Goal: Information Seeking & Learning: Learn about a topic

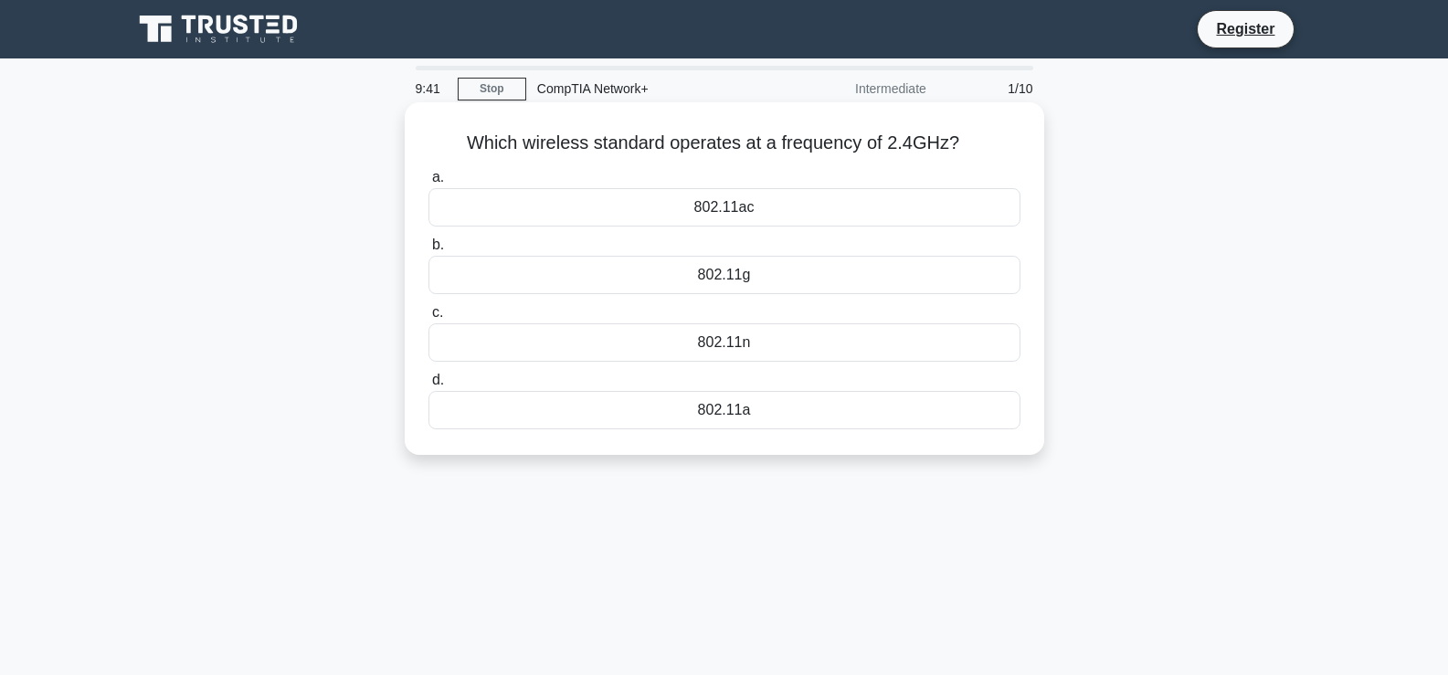
click at [740, 217] on div "802.11ac" at bounding box center [725, 207] width 592 height 38
click at [429, 184] on input "a. 802.11ac" at bounding box center [429, 178] width 0 height 12
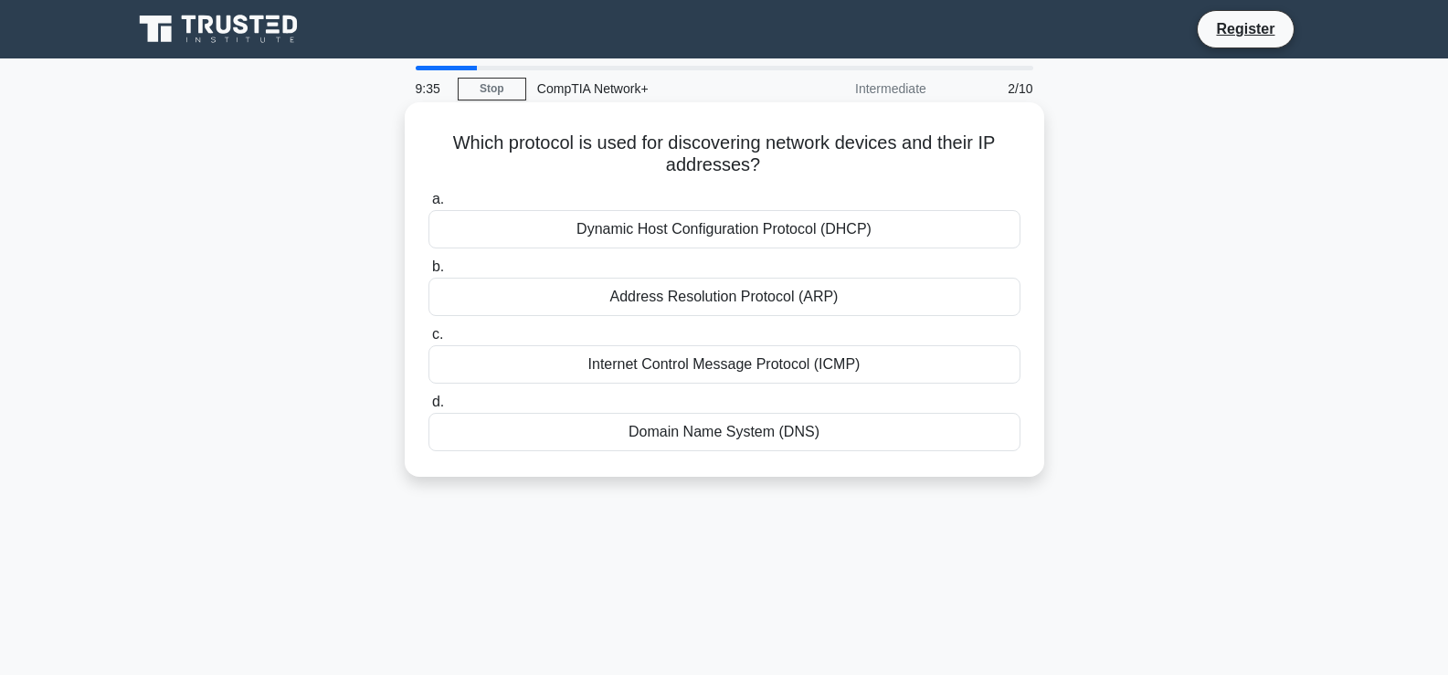
click at [775, 230] on div "Dynamic Host Configuration Protocol (DHCP)" at bounding box center [725, 229] width 592 height 38
click at [429, 206] on input "a. Dynamic Host Configuration Protocol (DHCP)" at bounding box center [429, 200] width 0 height 12
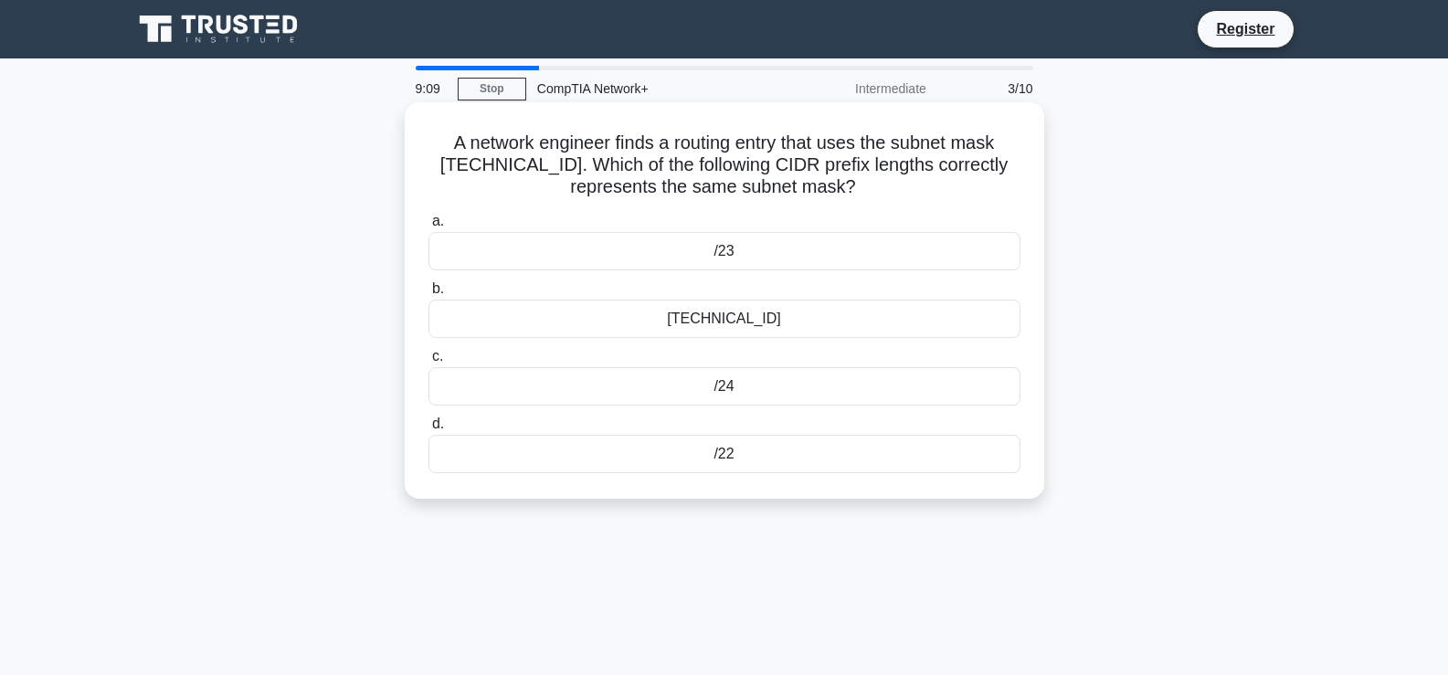
click at [745, 449] on div "/22" at bounding box center [725, 454] width 592 height 38
click at [429, 430] on input "d. /22" at bounding box center [429, 424] width 0 height 12
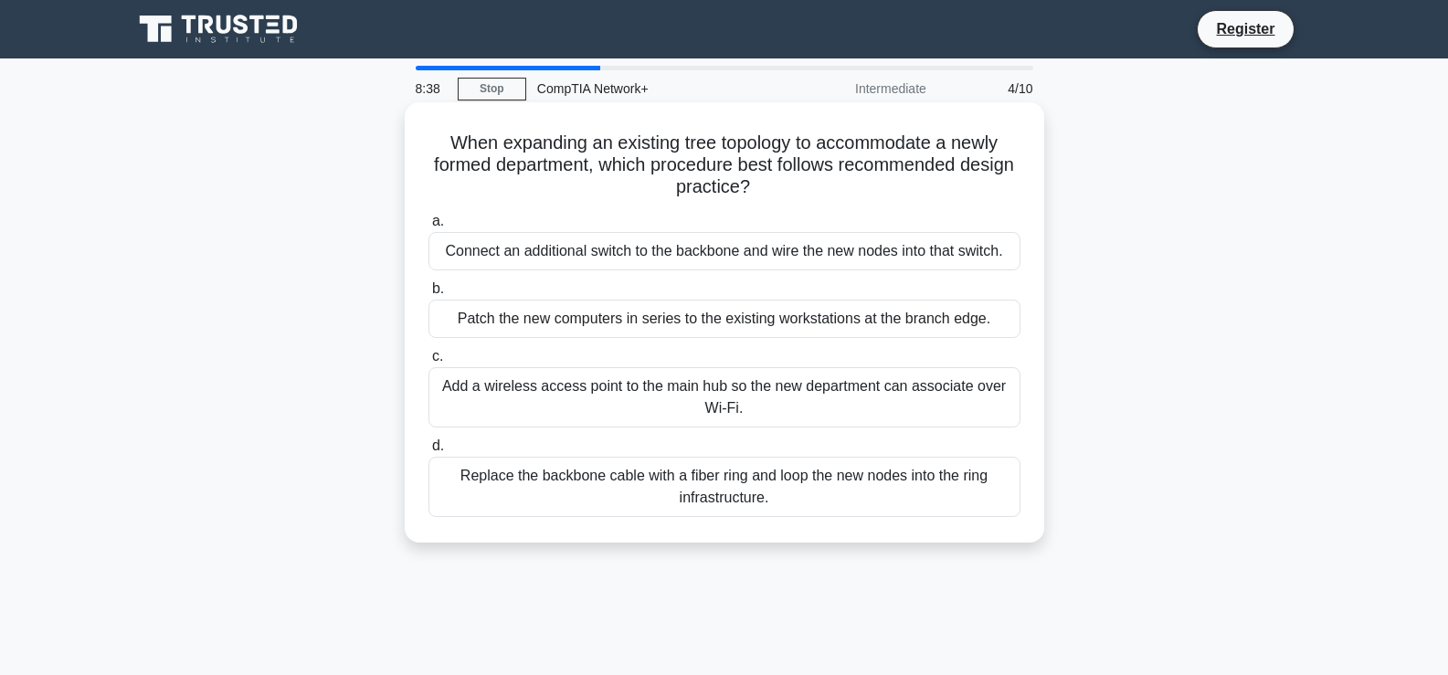
click at [603, 259] on div "Connect an additional switch to the backbone and wire the new nodes into that s…" at bounding box center [725, 251] width 592 height 38
click at [429, 228] on input "a. Connect an additional switch to the backbone and wire the new nodes into tha…" at bounding box center [429, 222] width 0 height 12
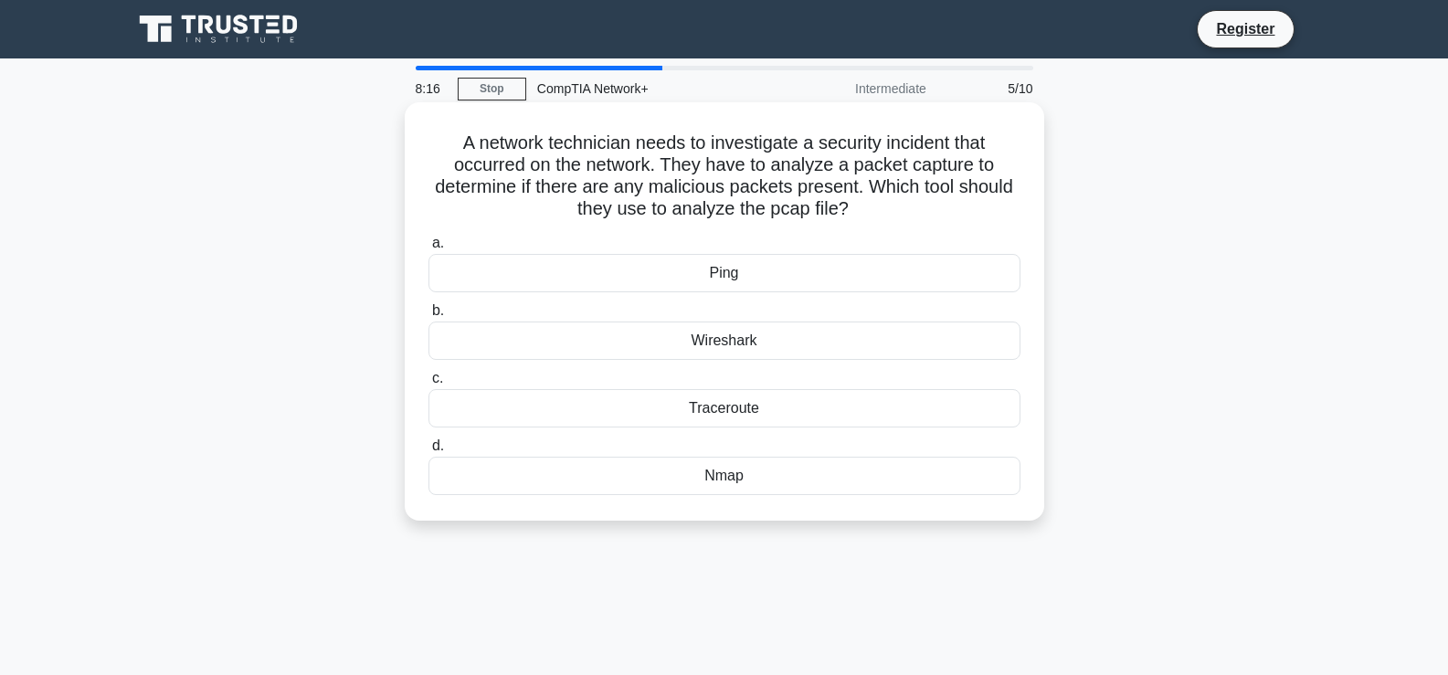
click at [728, 482] on div "Nmap" at bounding box center [725, 476] width 592 height 38
click at [429, 452] on input "d. Nmap" at bounding box center [429, 446] width 0 height 12
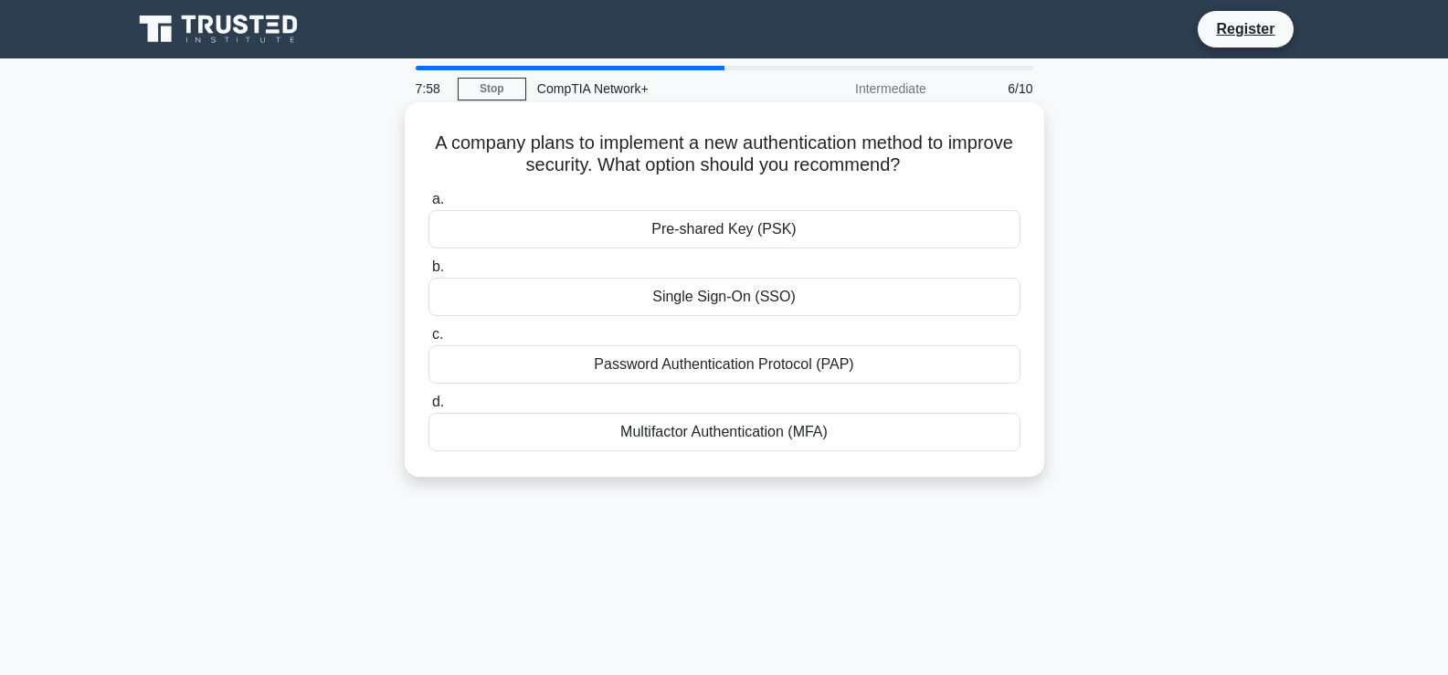
click at [713, 440] on div "Multifactor Authentication (MFA)" at bounding box center [725, 432] width 592 height 38
click at [429, 408] on input "d. Multifactor Authentication (MFA)" at bounding box center [429, 403] width 0 height 12
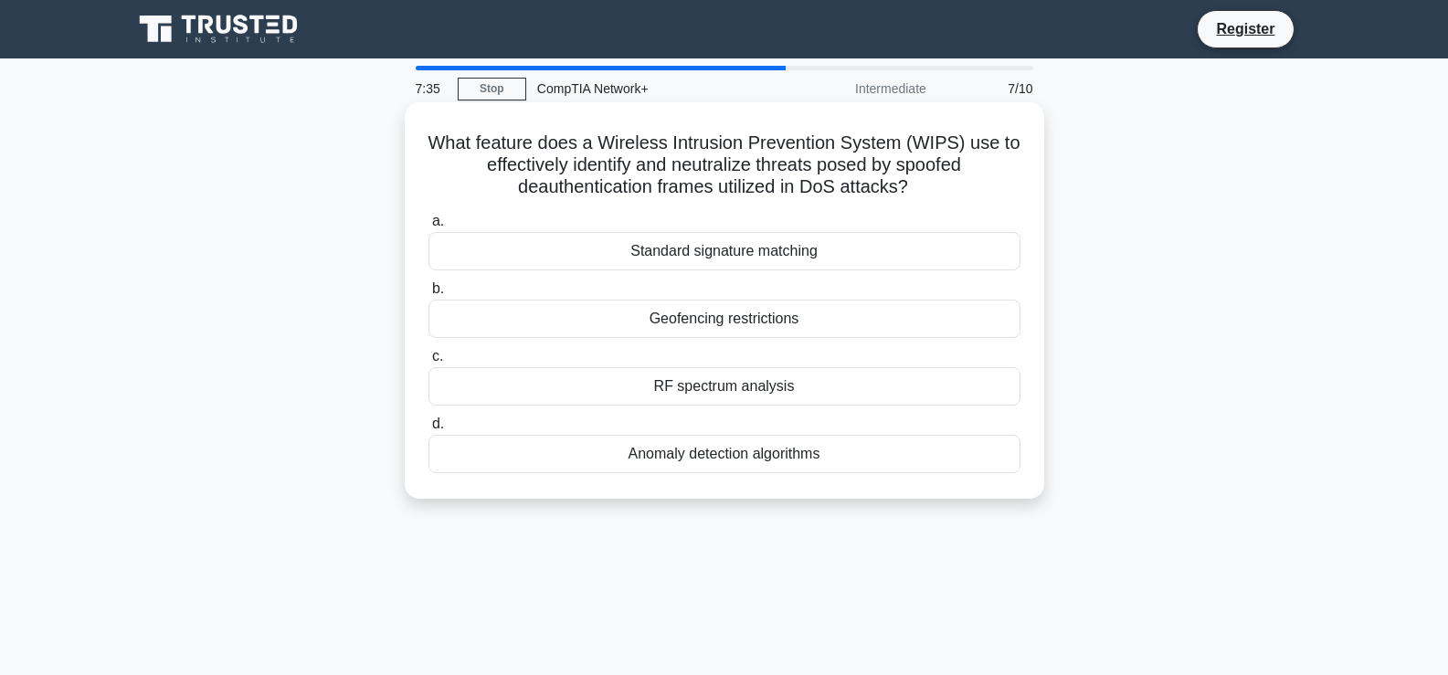
click at [732, 458] on div "Anomaly detection algorithms" at bounding box center [725, 454] width 592 height 38
click at [429, 430] on input "d. Anomaly detection algorithms" at bounding box center [429, 424] width 0 height 12
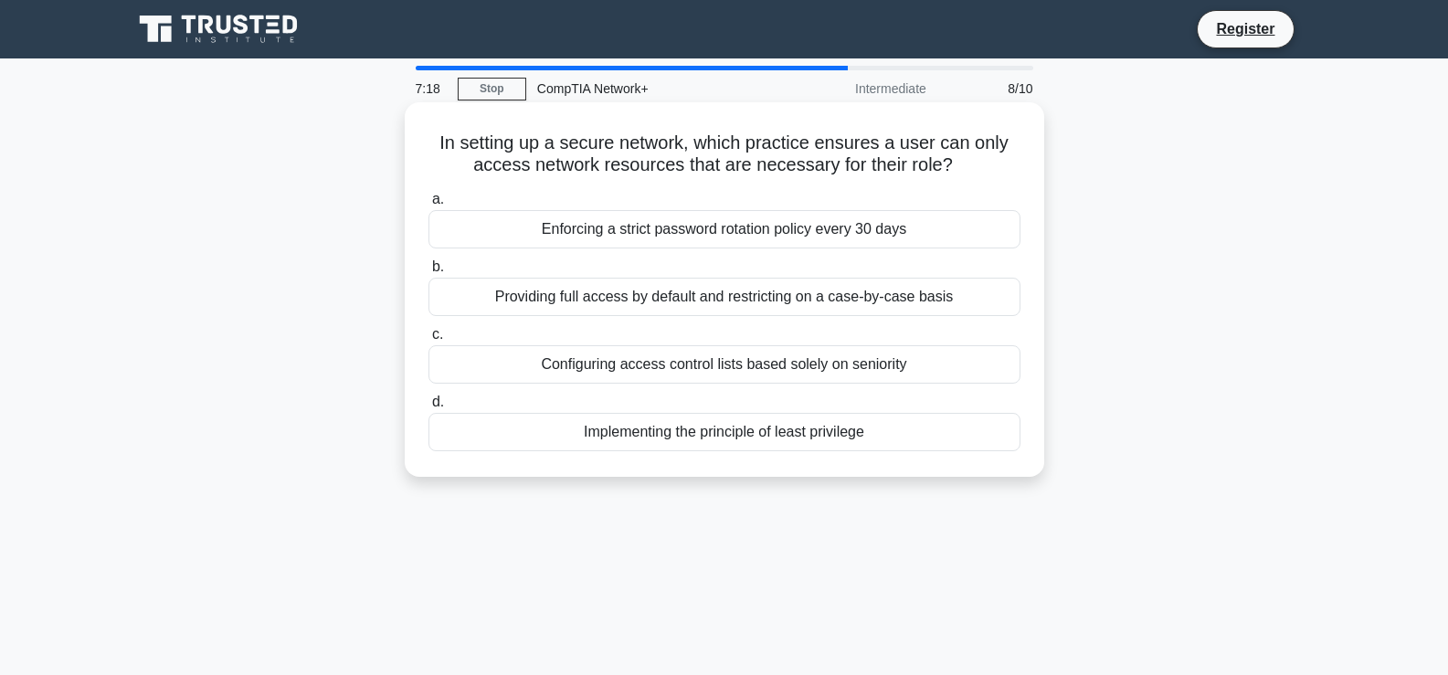
click at [728, 367] on div "Configuring access control lists based solely on seniority" at bounding box center [725, 364] width 592 height 38
click at [429, 341] on input "c. Configuring access control lists based solely on seniority" at bounding box center [429, 335] width 0 height 12
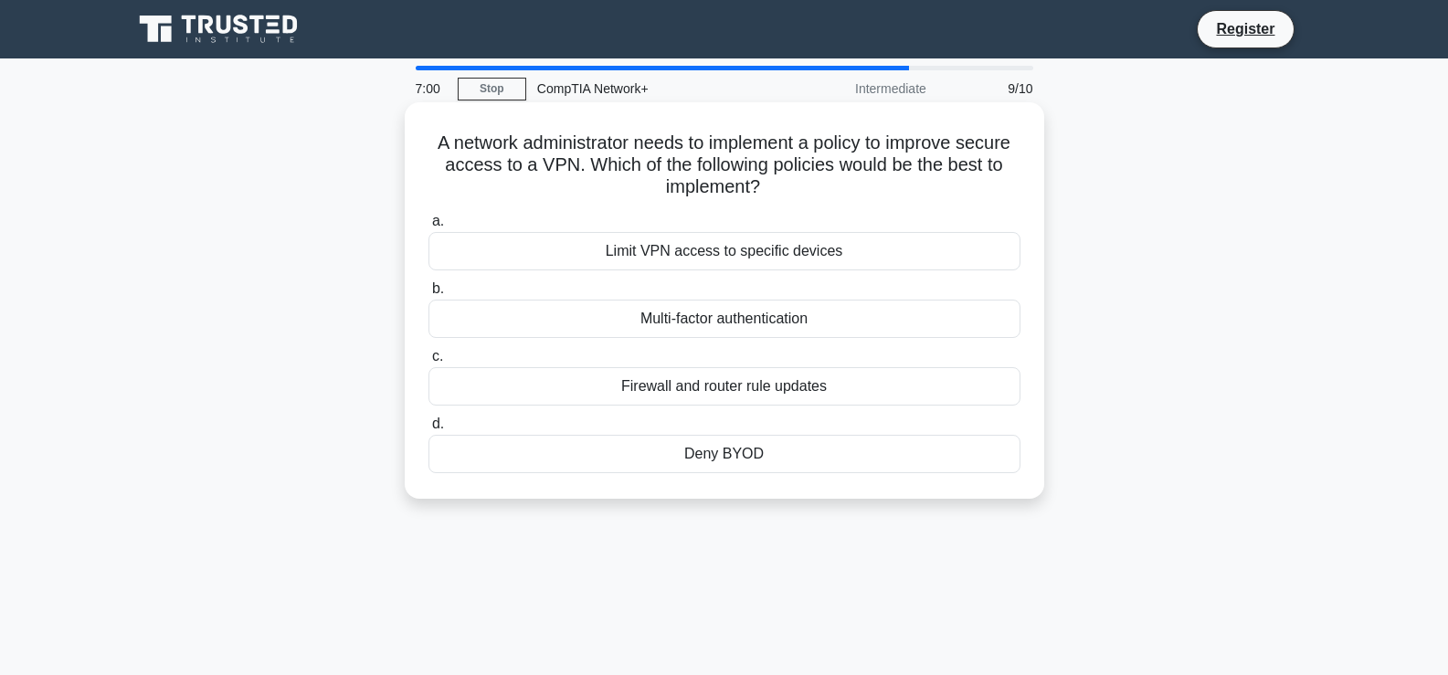
click at [760, 248] on div "Limit VPN access to specific devices" at bounding box center [725, 251] width 592 height 38
click at [429, 228] on input "a. Limit VPN access to specific devices" at bounding box center [429, 222] width 0 height 12
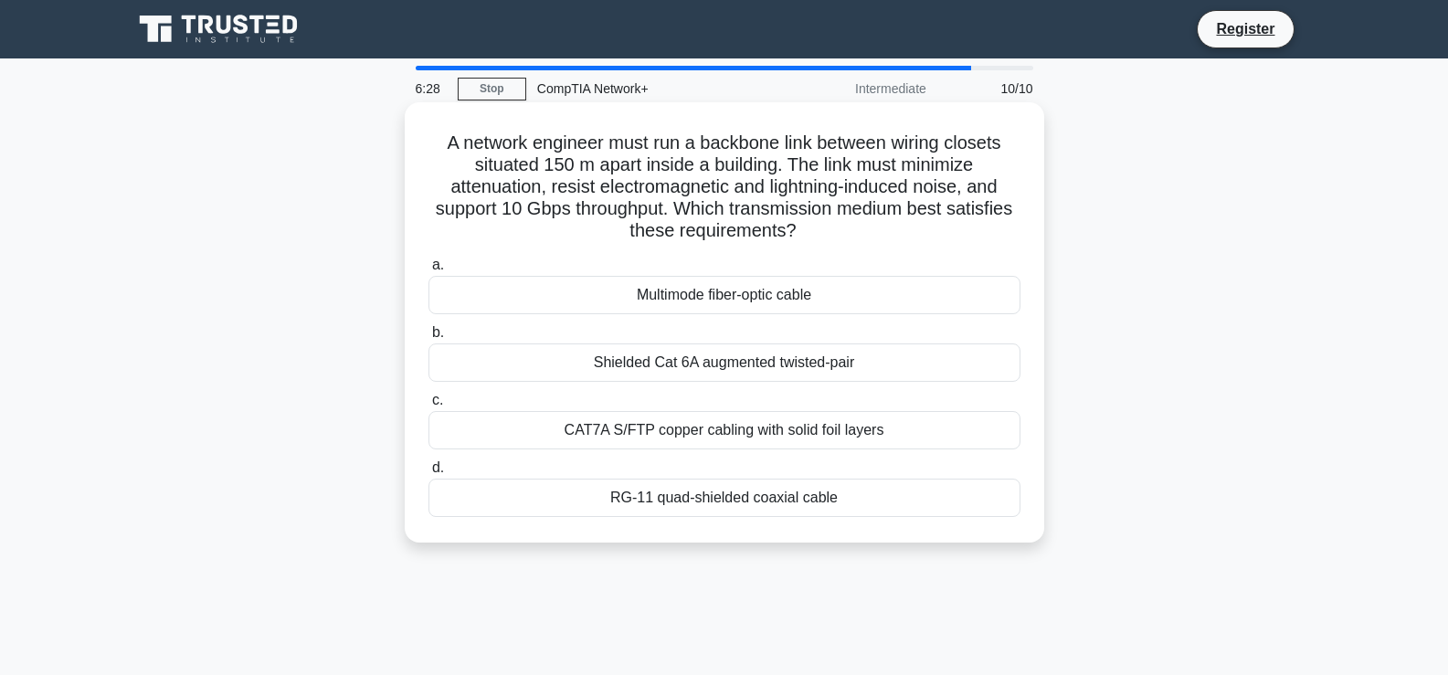
click at [732, 423] on div "CAT7A S/FTP copper cabling with solid foil layers" at bounding box center [725, 430] width 592 height 38
click at [429, 407] on input "c. CAT7A S/FTP copper cabling with solid foil layers" at bounding box center [429, 401] width 0 height 12
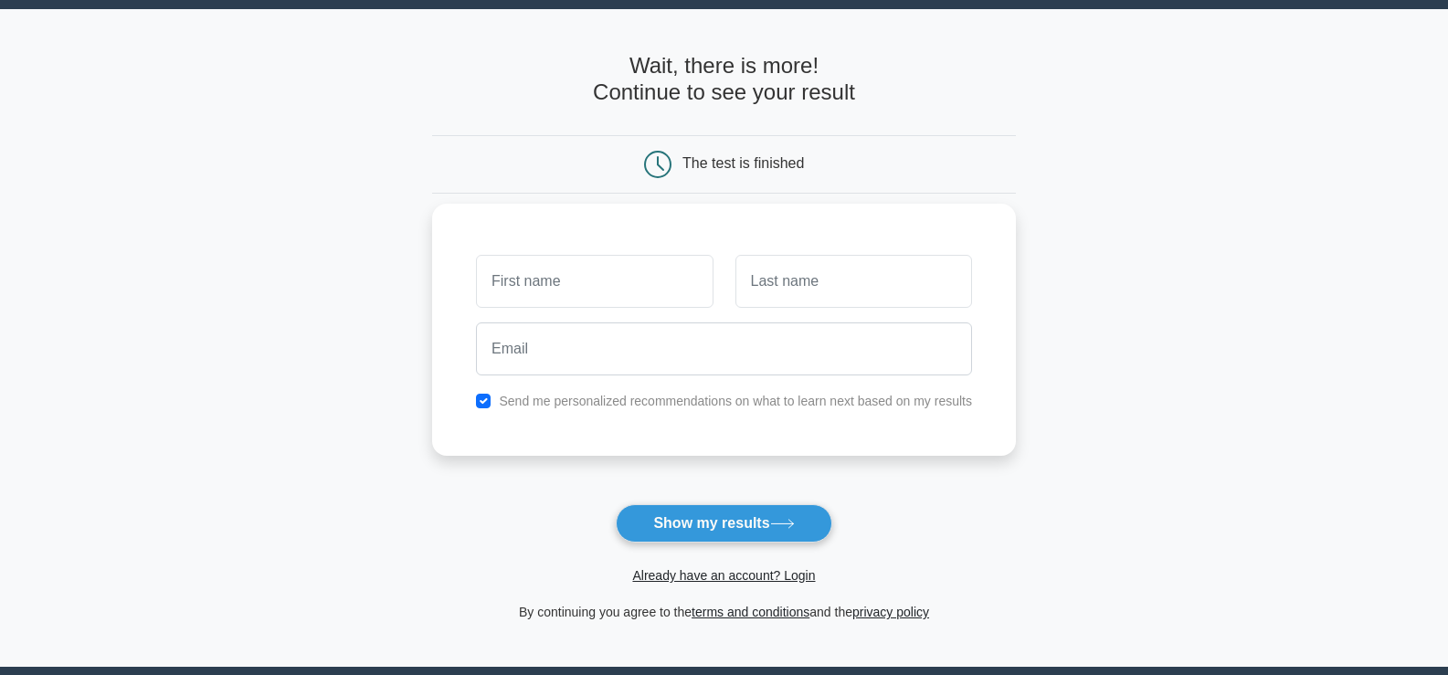
scroll to position [91, 0]
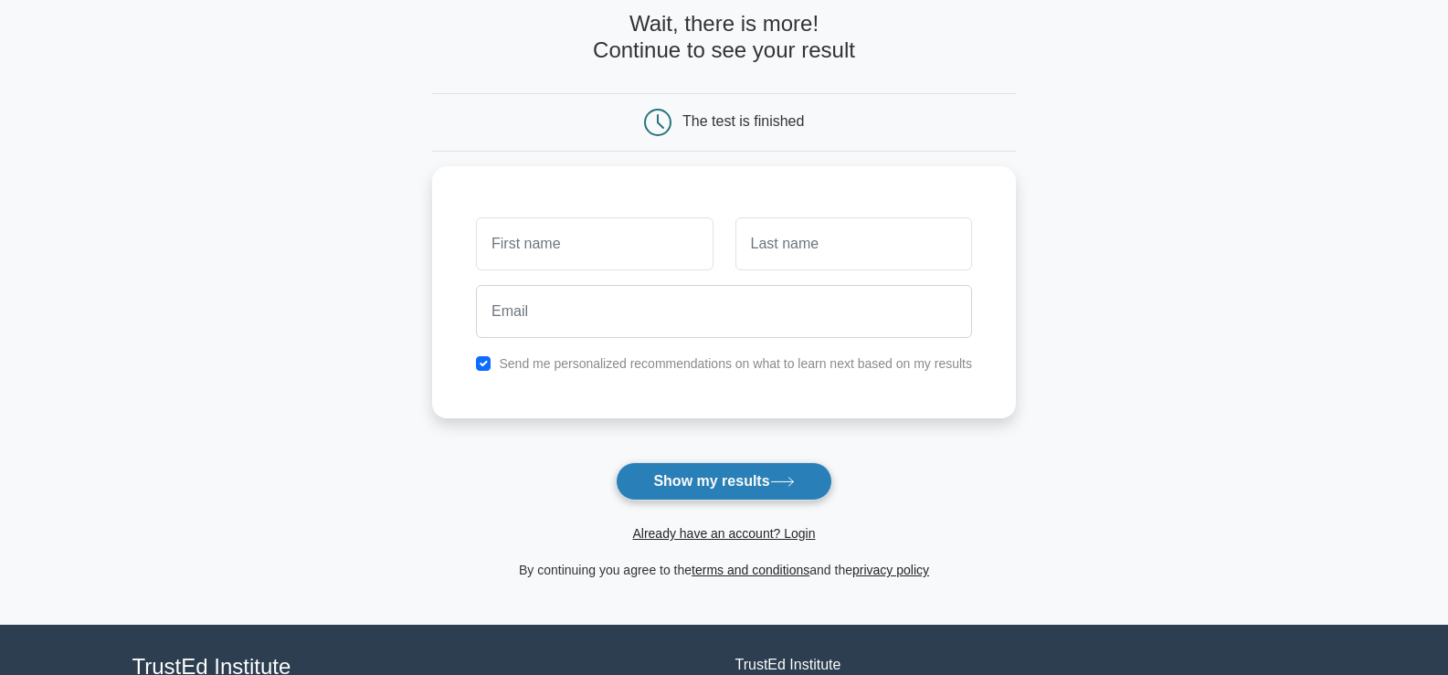
click at [698, 475] on button "Show my results" at bounding box center [724, 481] width 216 height 38
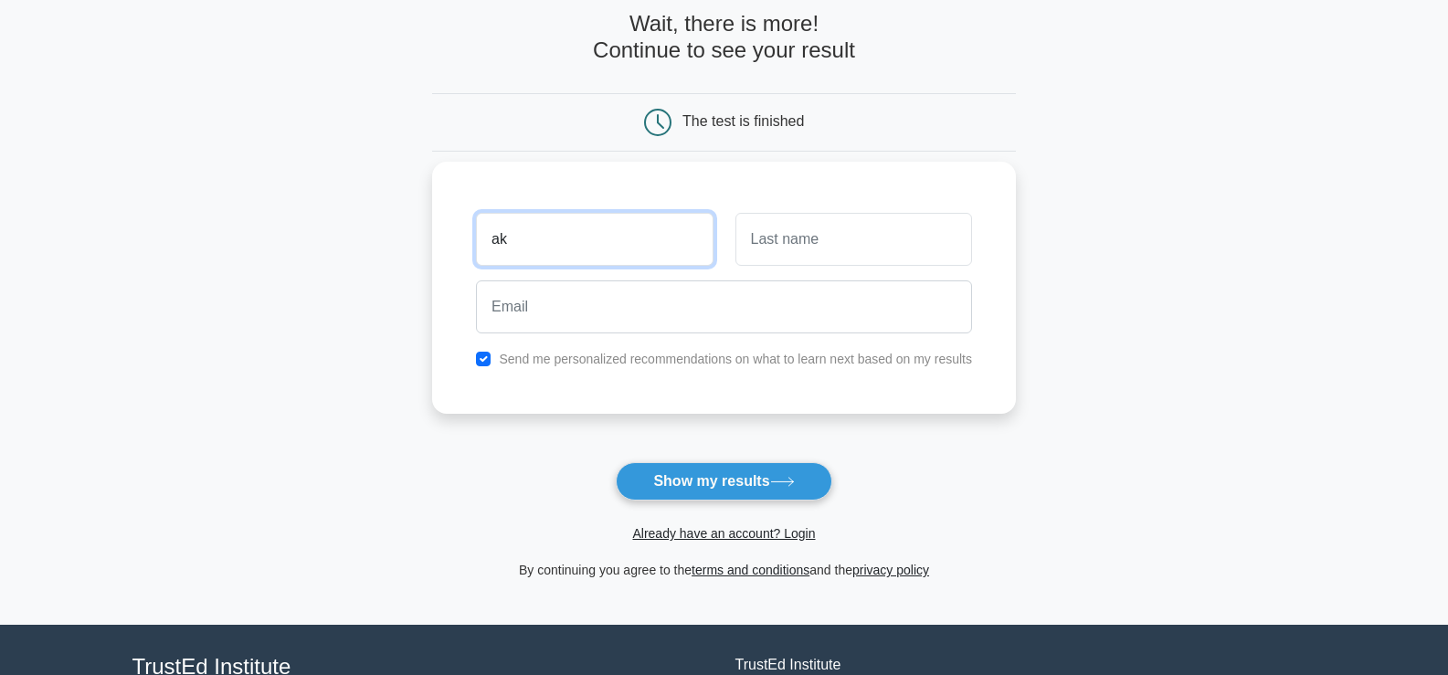
type input "ak"
click at [844, 233] on input "text" at bounding box center [854, 239] width 237 height 53
type input "kumar"
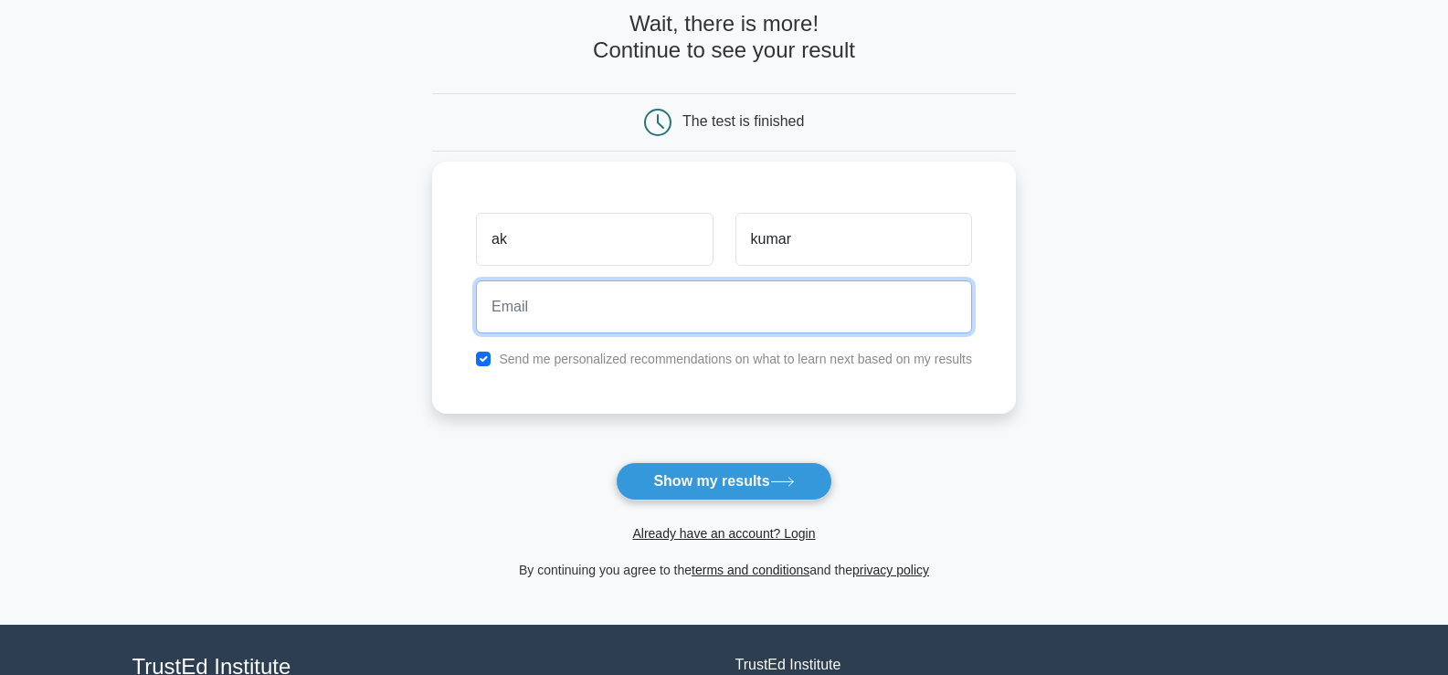
click at [636, 302] on input "email" at bounding box center [724, 307] width 496 height 53
type input "saurabh@dermawear.co.in"
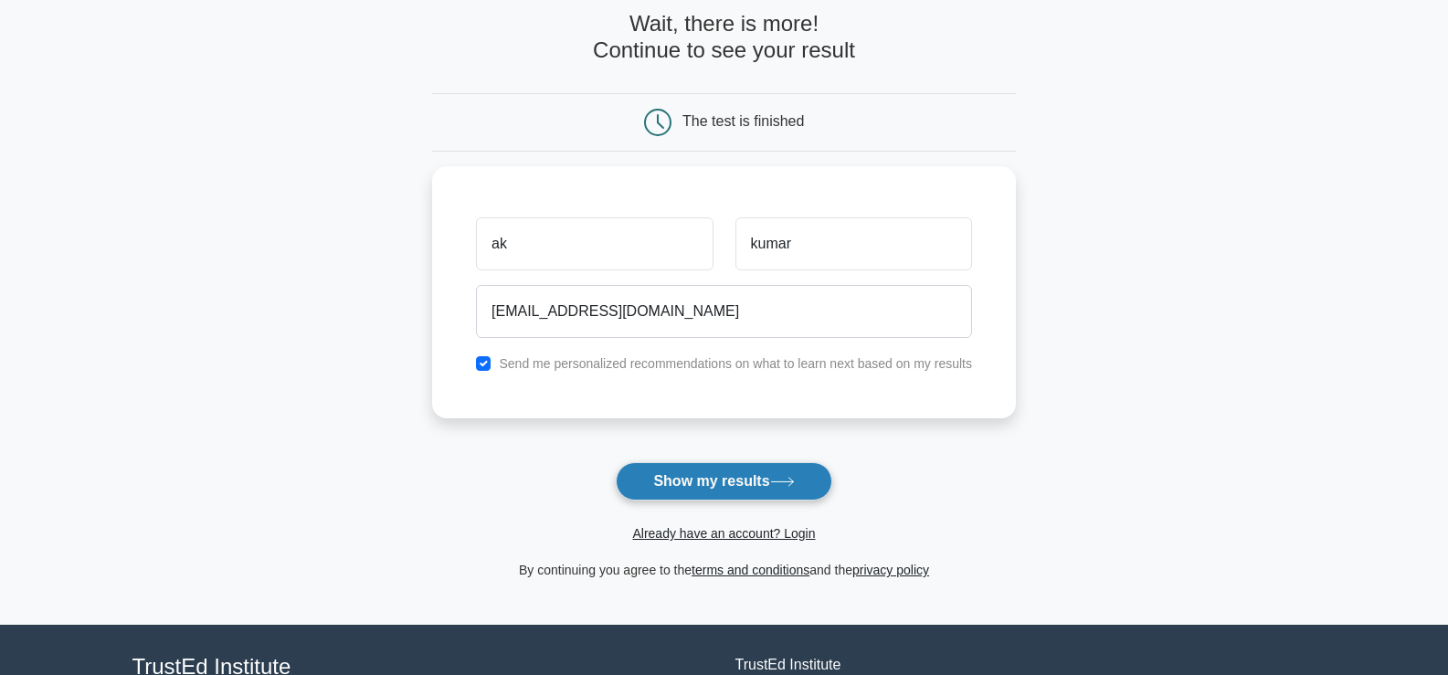
click at [687, 484] on button "Show my results" at bounding box center [724, 481] width 216 height 38
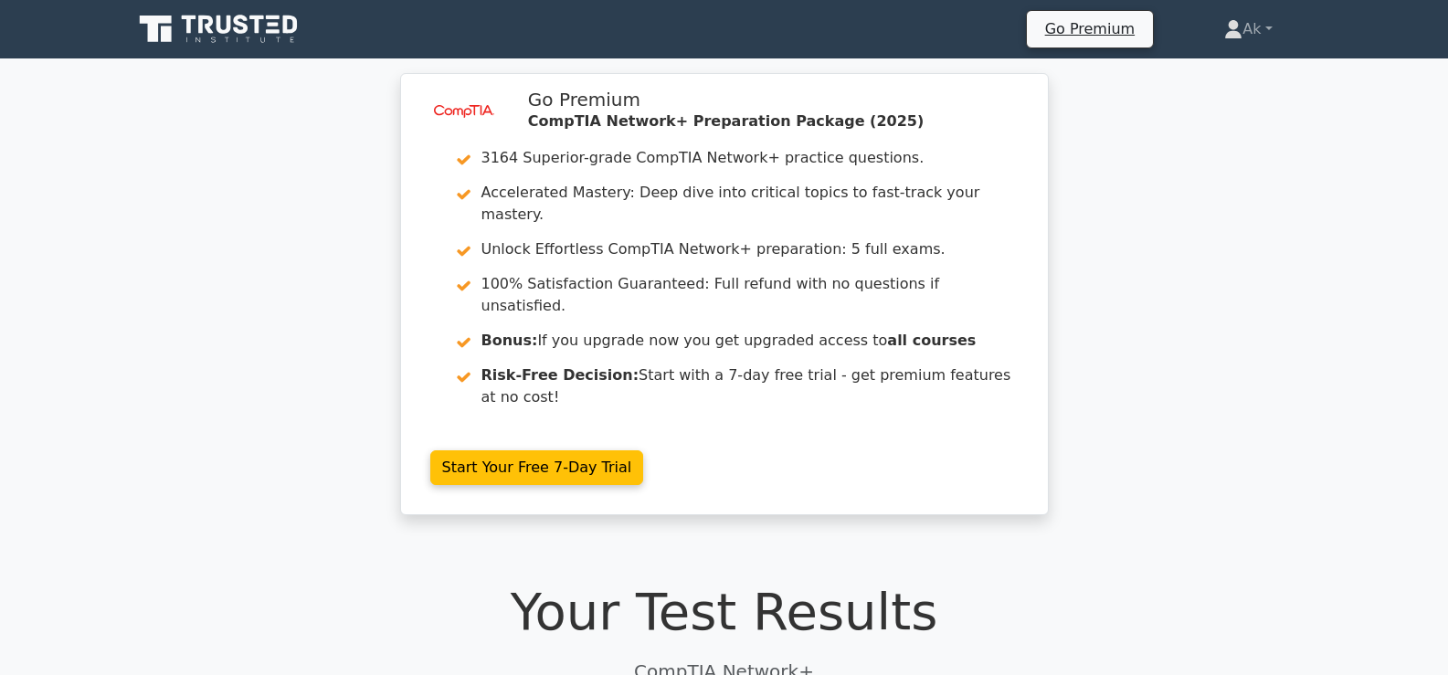
click at [1174, 175] on div "image/svg+xml Go Premium CompTIA Network+ Preparation Package (2025) 3164 Super…" at bounding box center [724, 305] width 1448 height 464
click at [1274, 202] on div "image/svg+xml Go Premium CompTIA Network+ Preparation Package (2025) 3164 Super…" at bounding box center [724, 305] width 1448 height 464
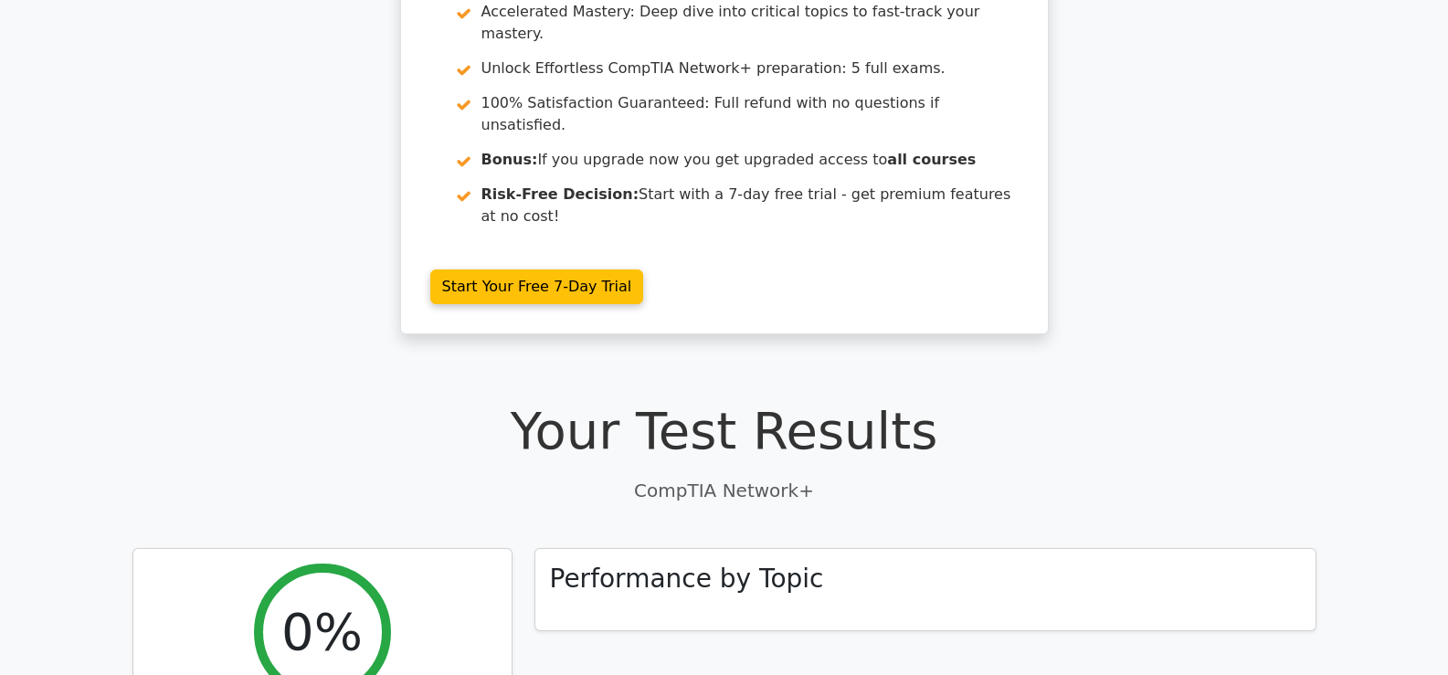
scroll to position [183, 0]
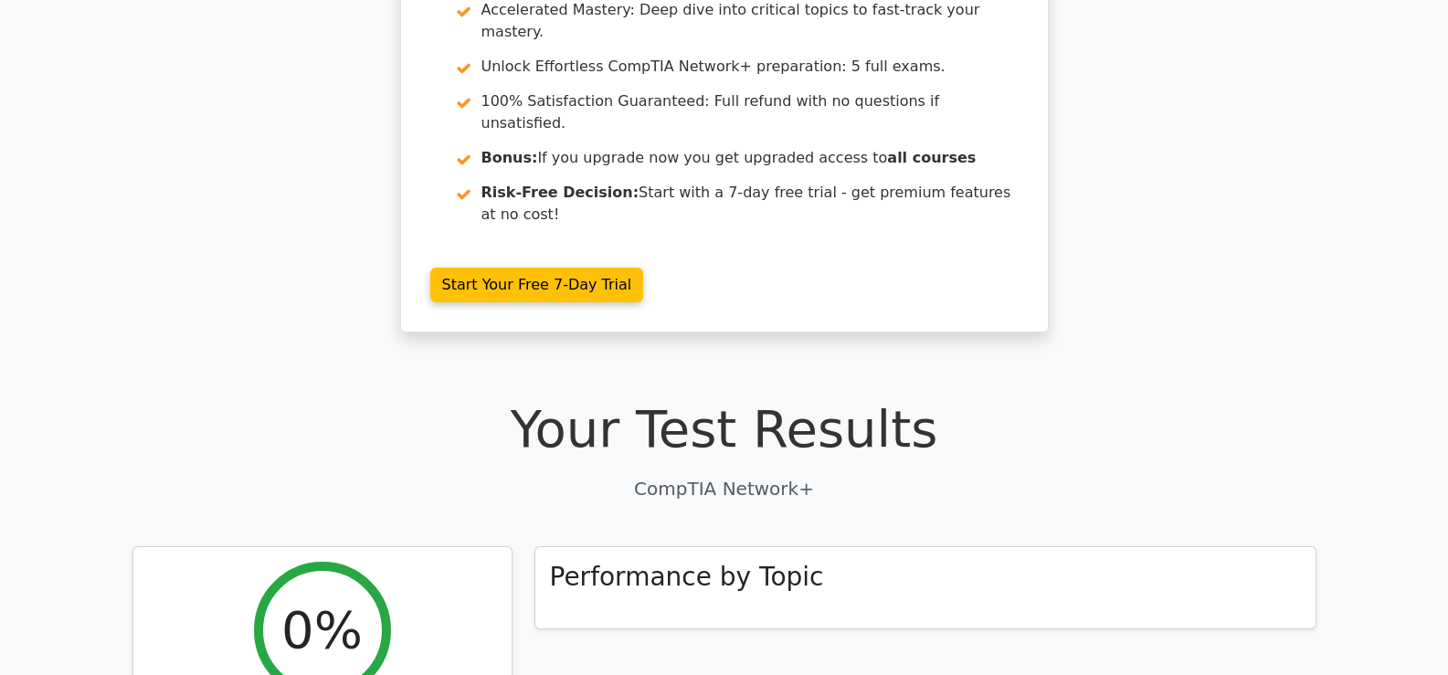
drag, startPoint x: 790, startPoint y: 438, endPoint x: 763, endPoint y: 476, distance: 47.2
click at [733, 557] on h3 "Performance by Topic" at bounding box center [687, 572] width 274 height 31
click at [298, 595] on h2 "0%" at bounding box center [321, 625] width 81 height 61
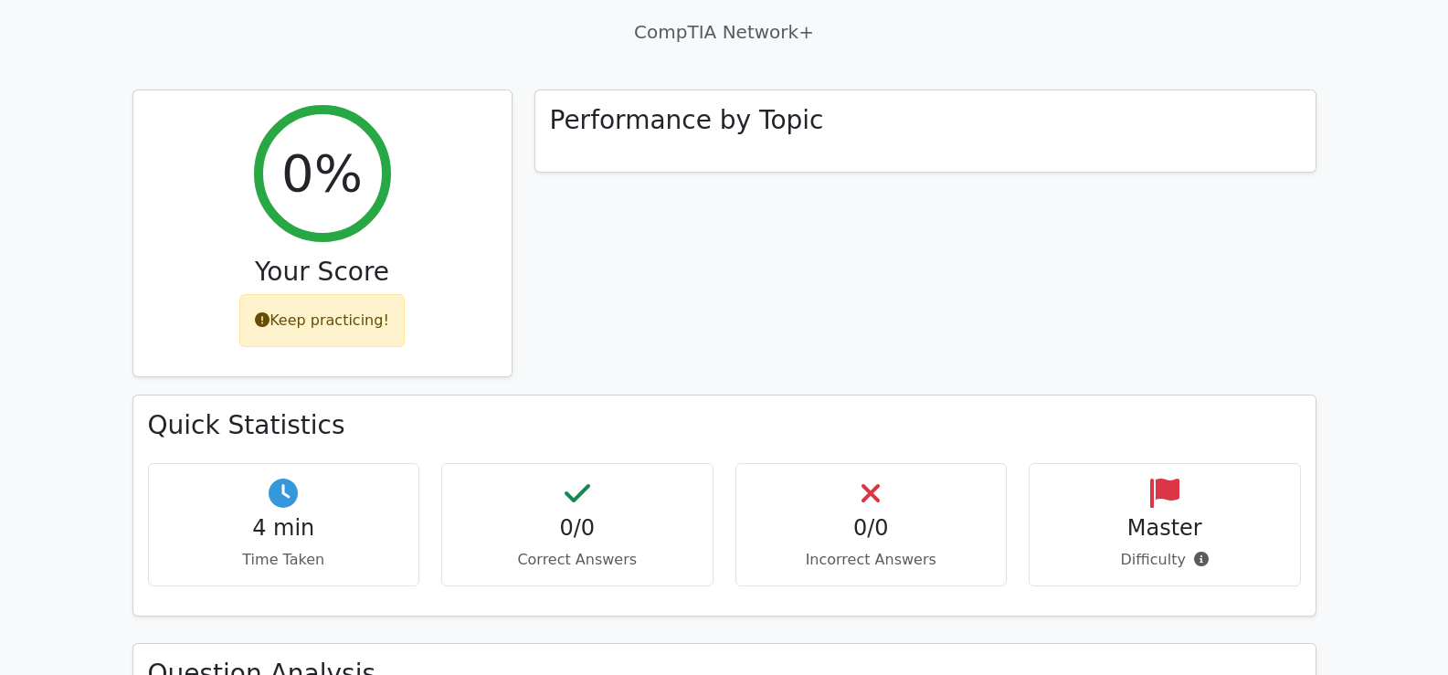
click at [367, 515] on h4 "4 min" at bounding box center [284, 528] width 241 height 26
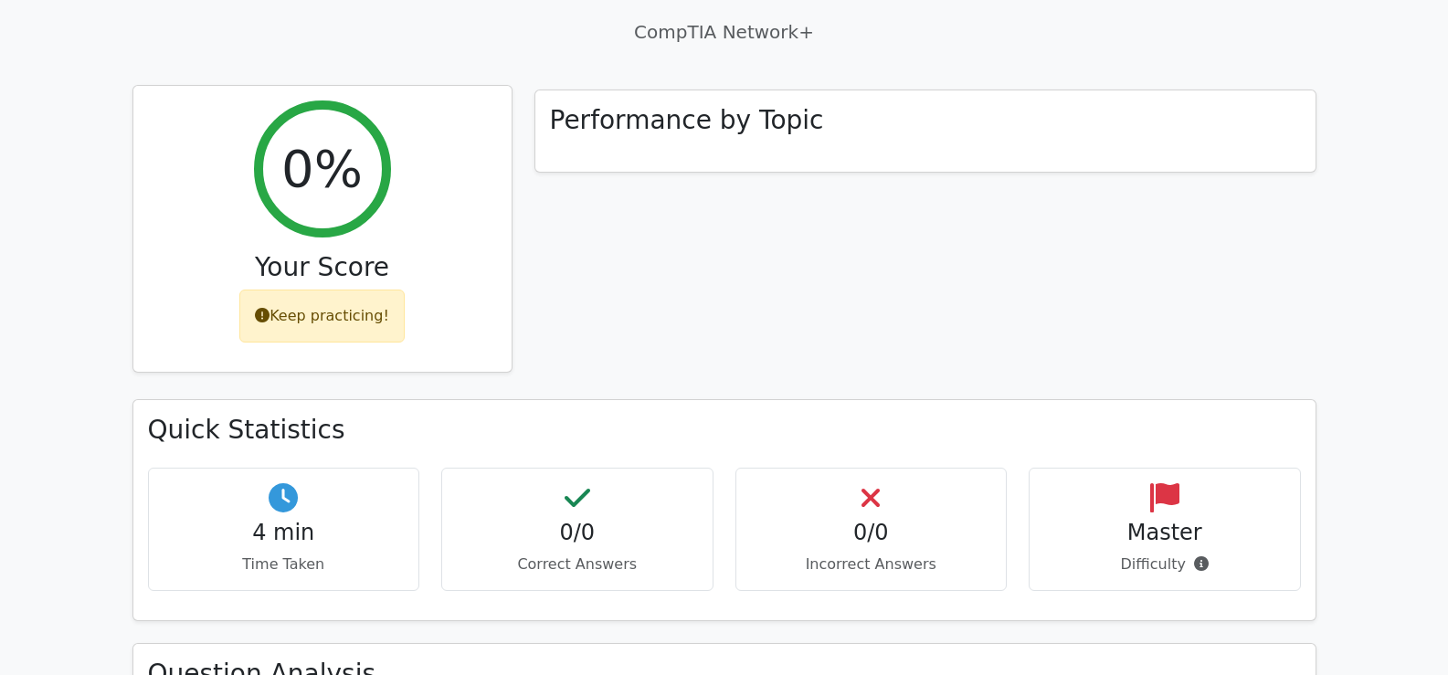
click at [428, 252] on div "Your Score" at bounding box center [322, 271] width 349 height 38
click at [286, 290] on div "Keep practicing!" at bounding box center [321, 316] width 165 height 53
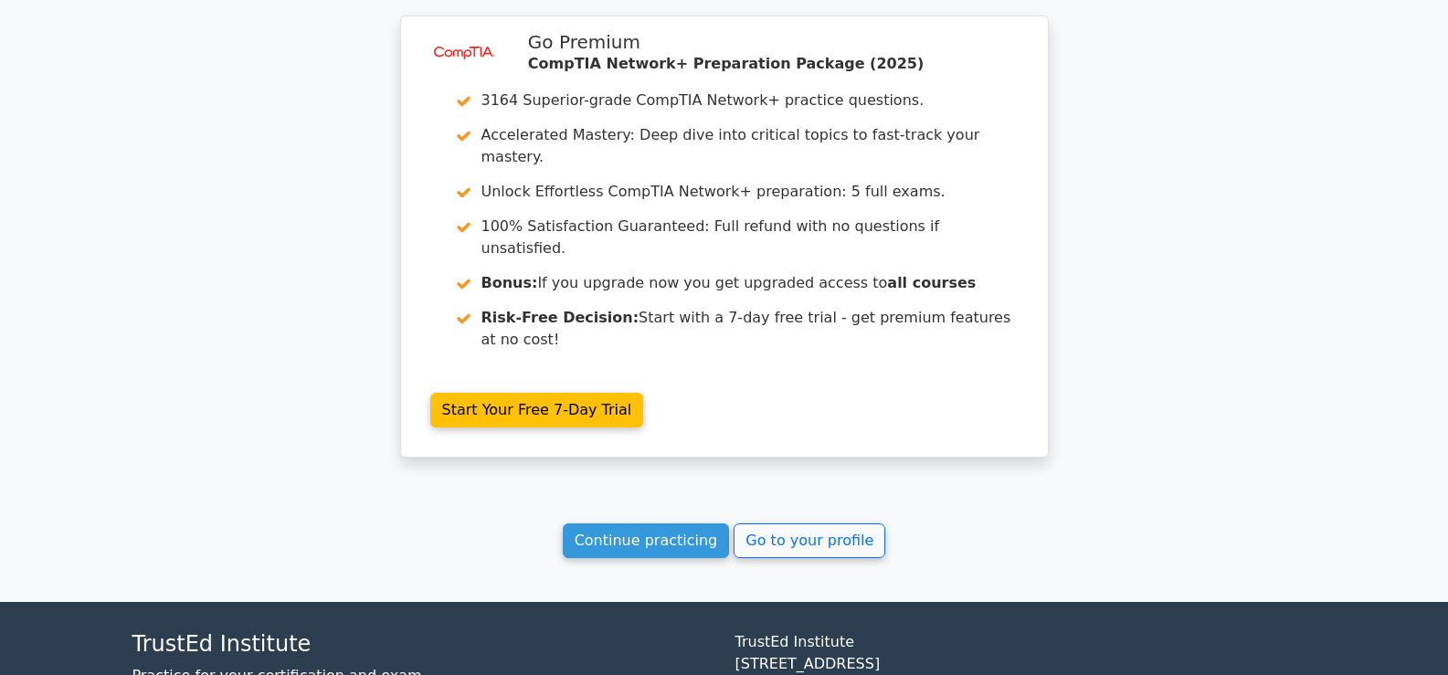
scroll to position [1496, 0]
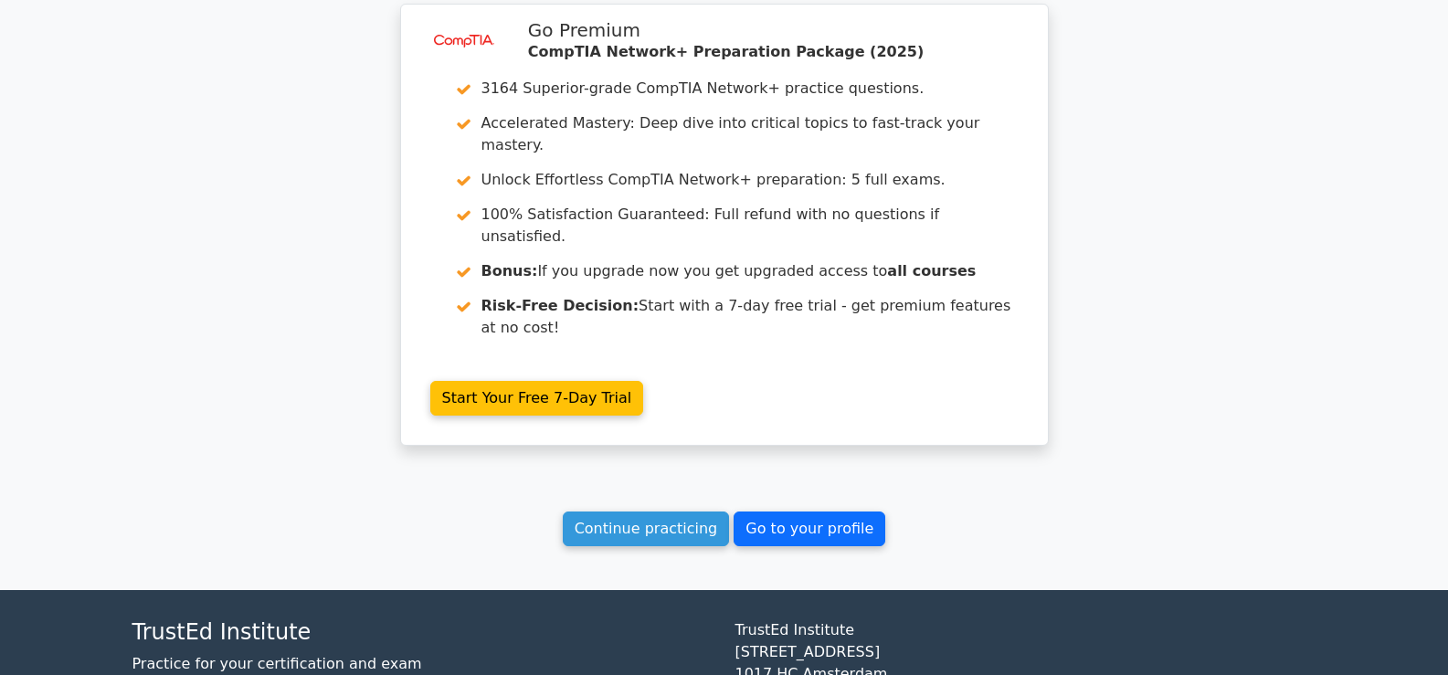
click at [760, 512] on link "Go to your profile" at bounding box center [810, 529] width 152 height 35
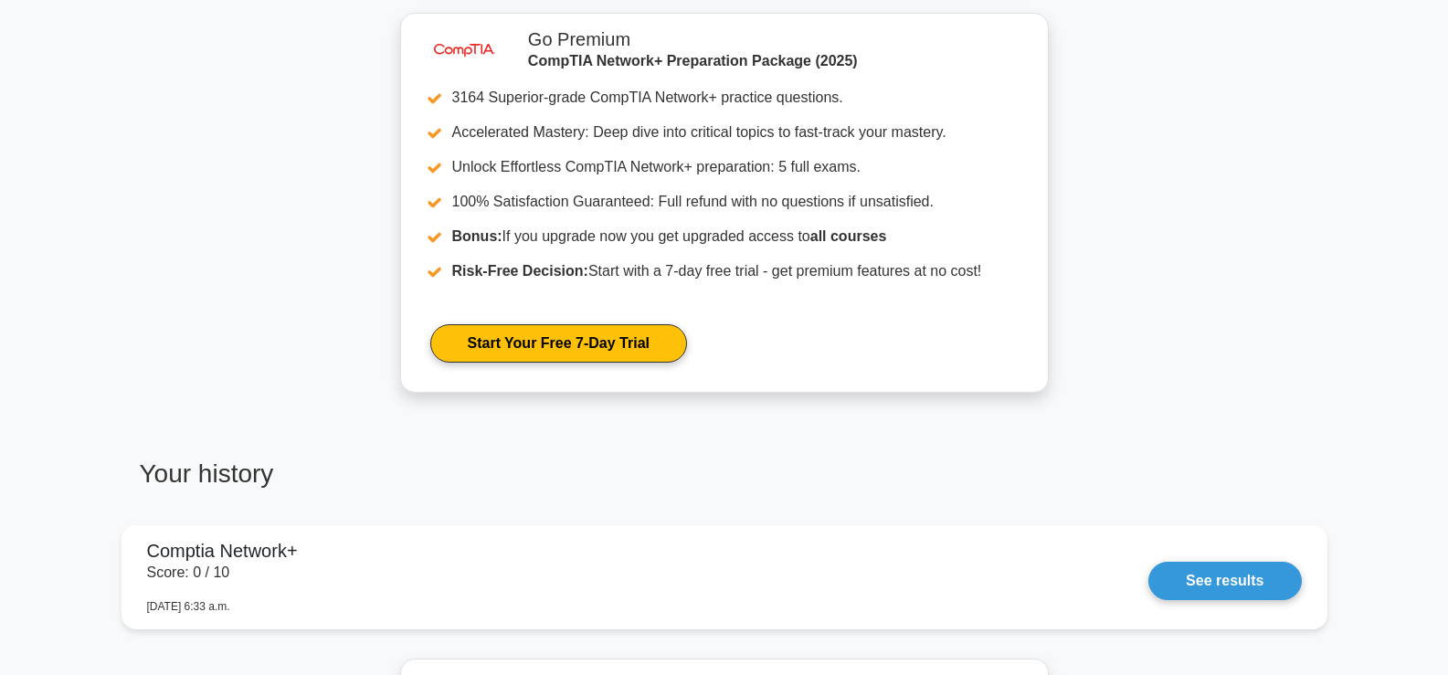
scroll to position [457, 0]
